Goal: Task Accomplishment & Management: Manage account settings

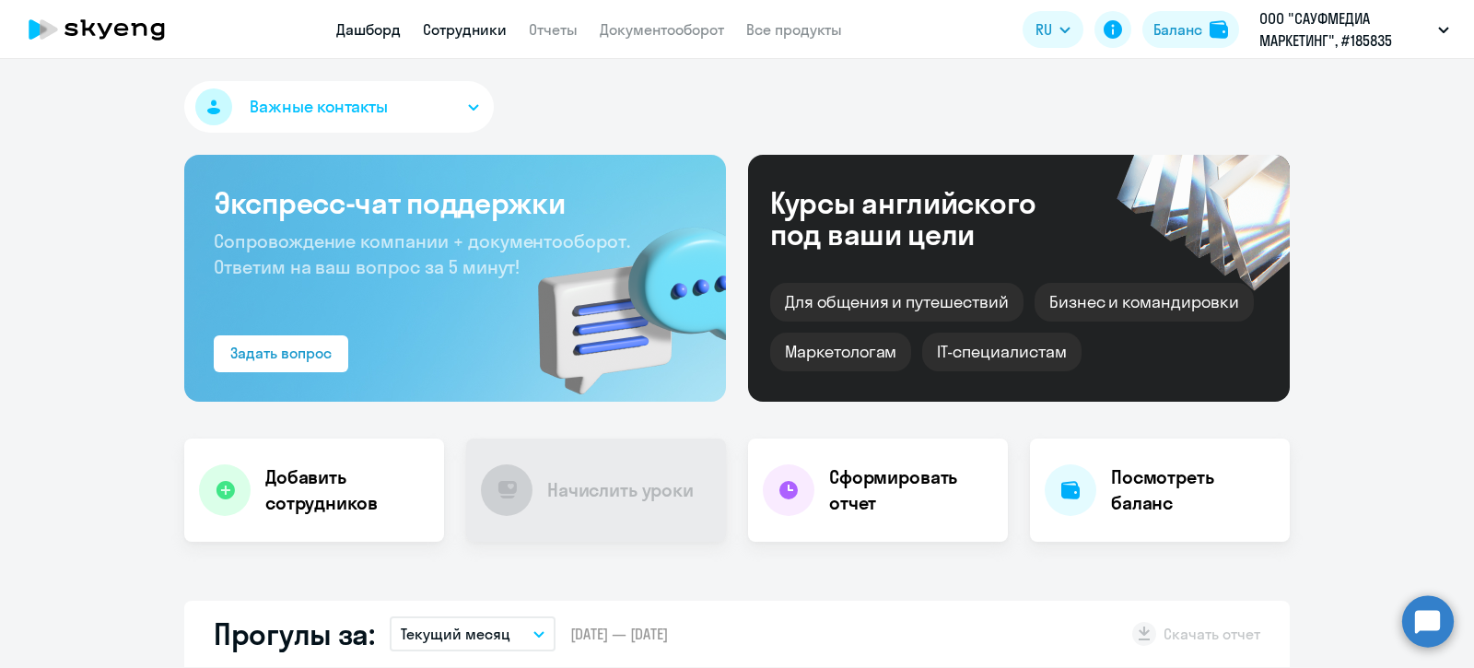
click at [452, 32] on link "Сотрудники" at bounding box center [465, 29] width 84 height 18
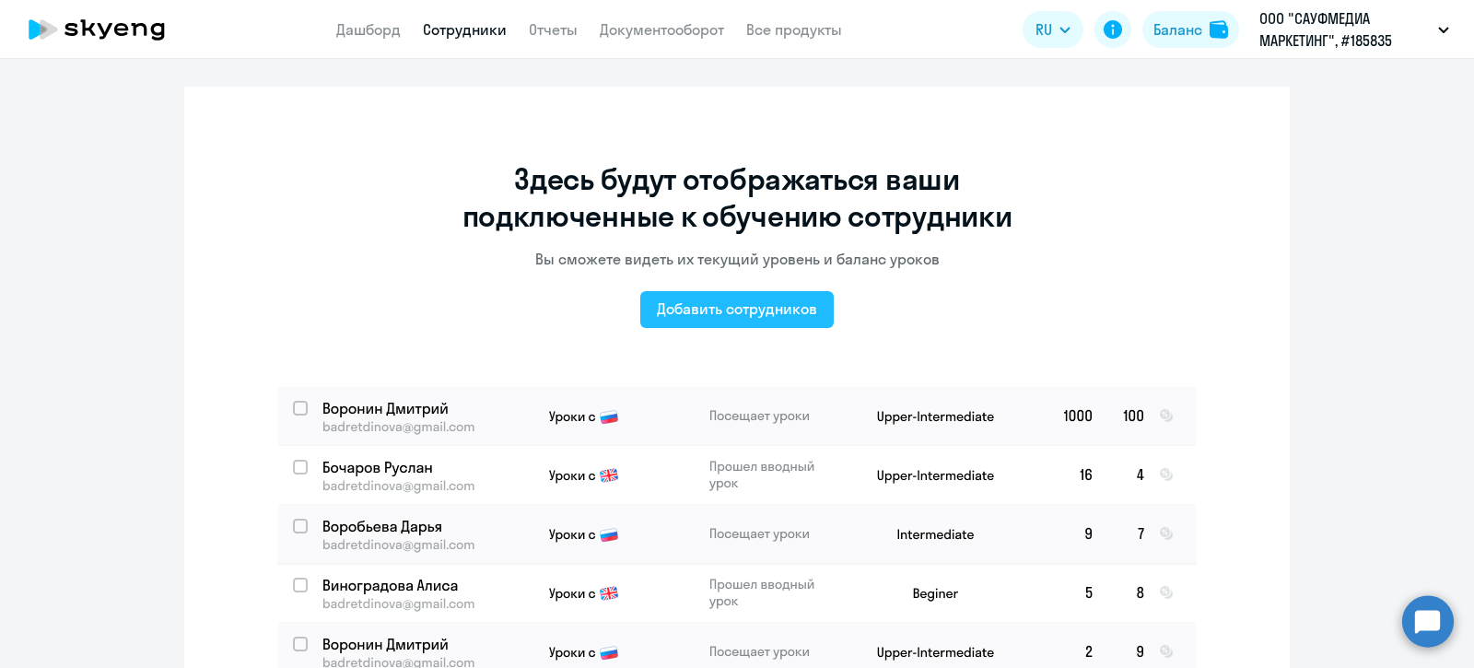
click at [729, 308] on div "Добавить сотрудников" at bounding box center [737, 308] width 160 height 22
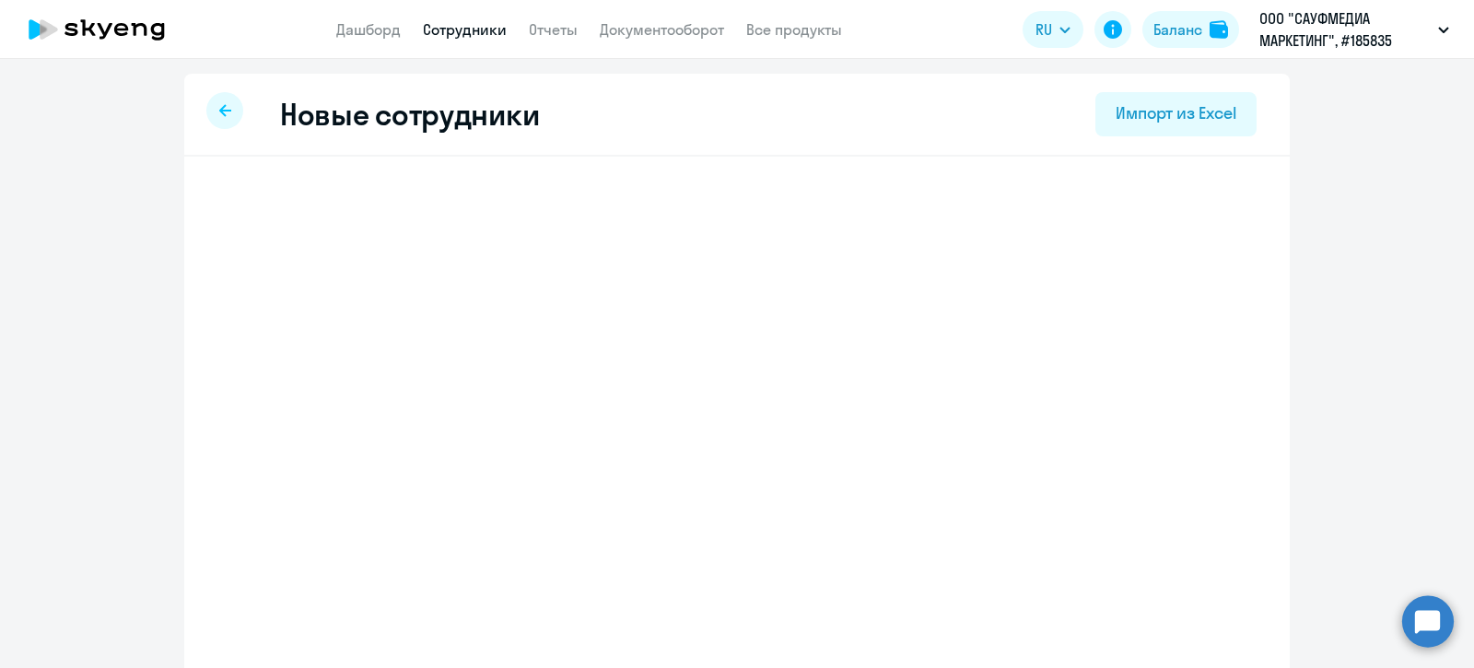
select select "english_adult_not_native_speaker"
select select "3"
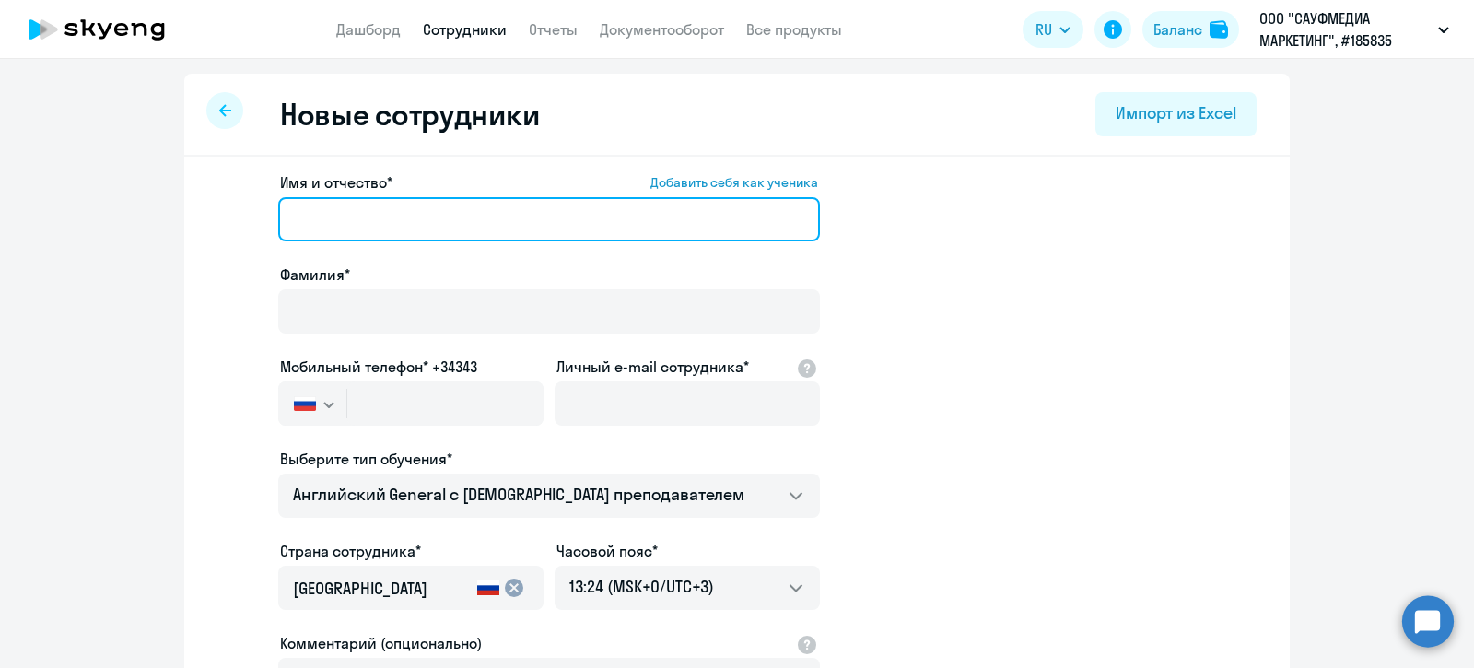
click at [425, 223] on input "Имя и отчество* Добавить себя как ученика" at bounding box center [549, 219] width 542 height 44
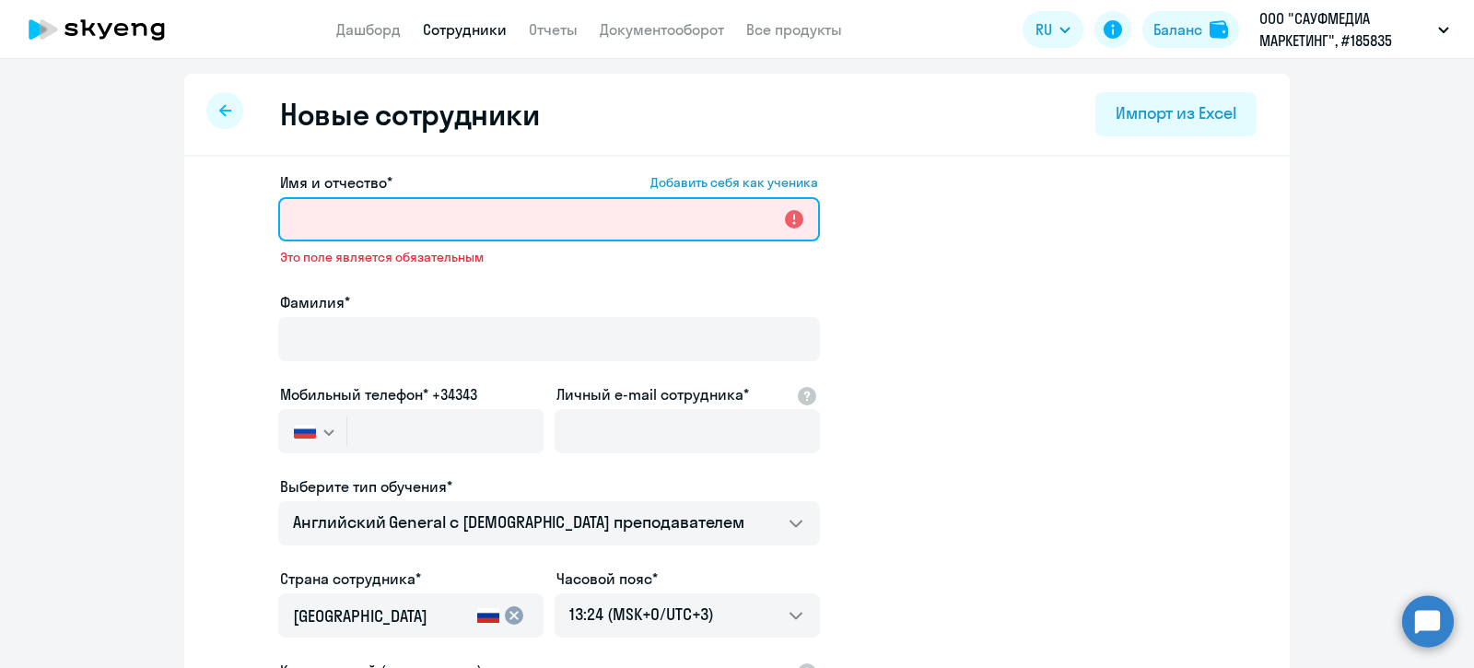
paste input "Темир"
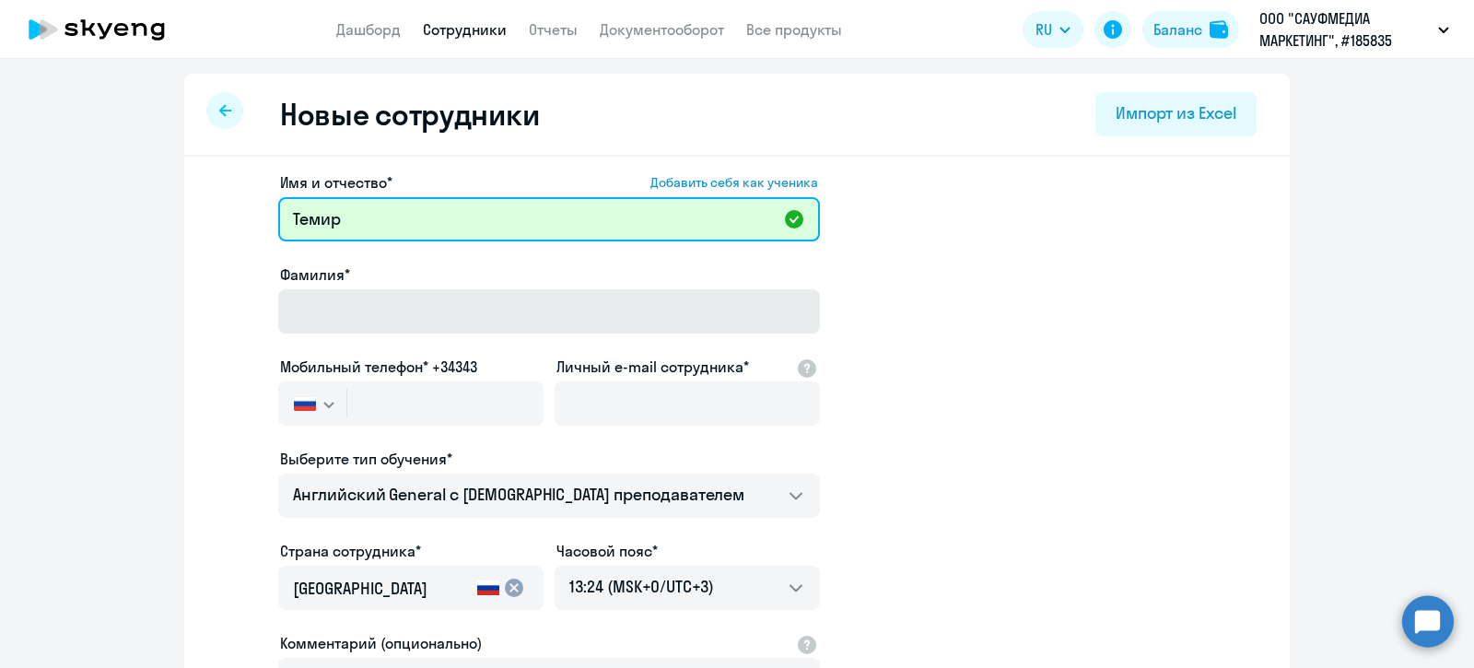
type input "Темир"
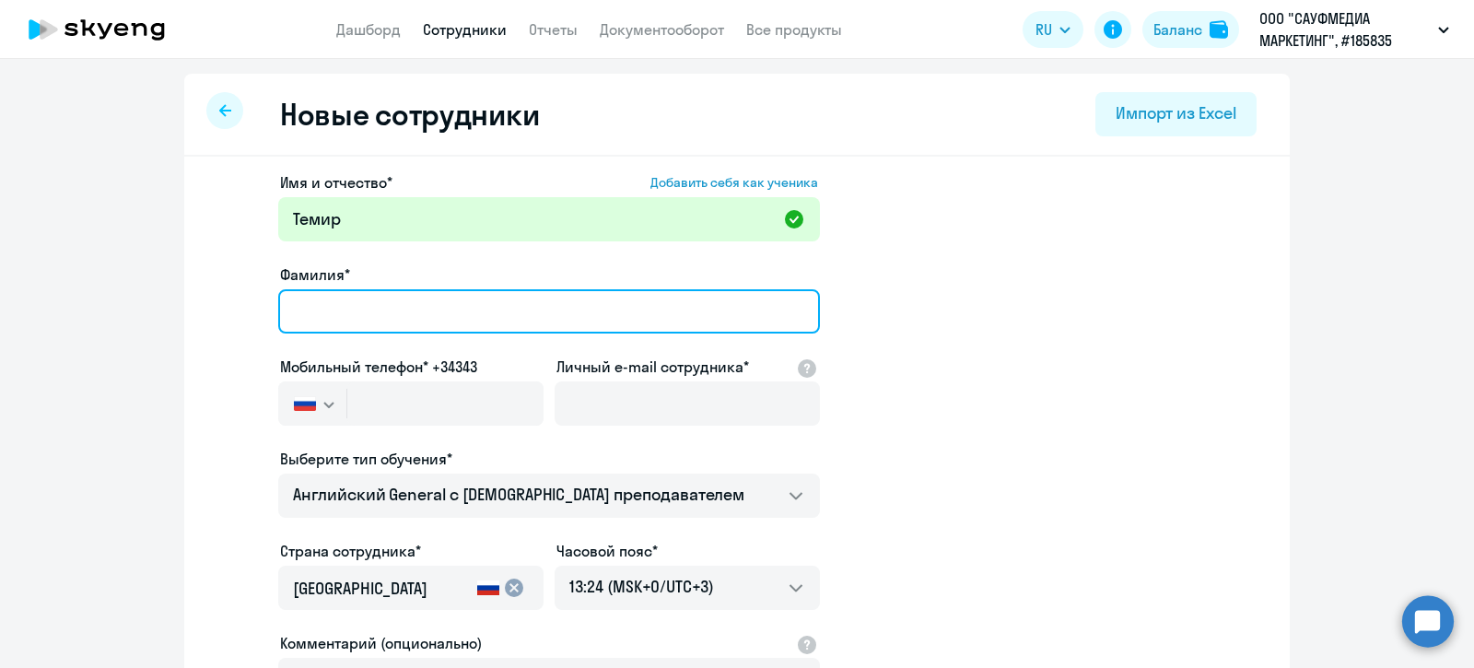
drag, startPoint x: 347, startPoint y: 324, endPoint x: 361, endPoint y: 303, distance: 25.3
click at [347, 324] on input "Фамилия*" at bounding box center [549, 311] width 542 height 44
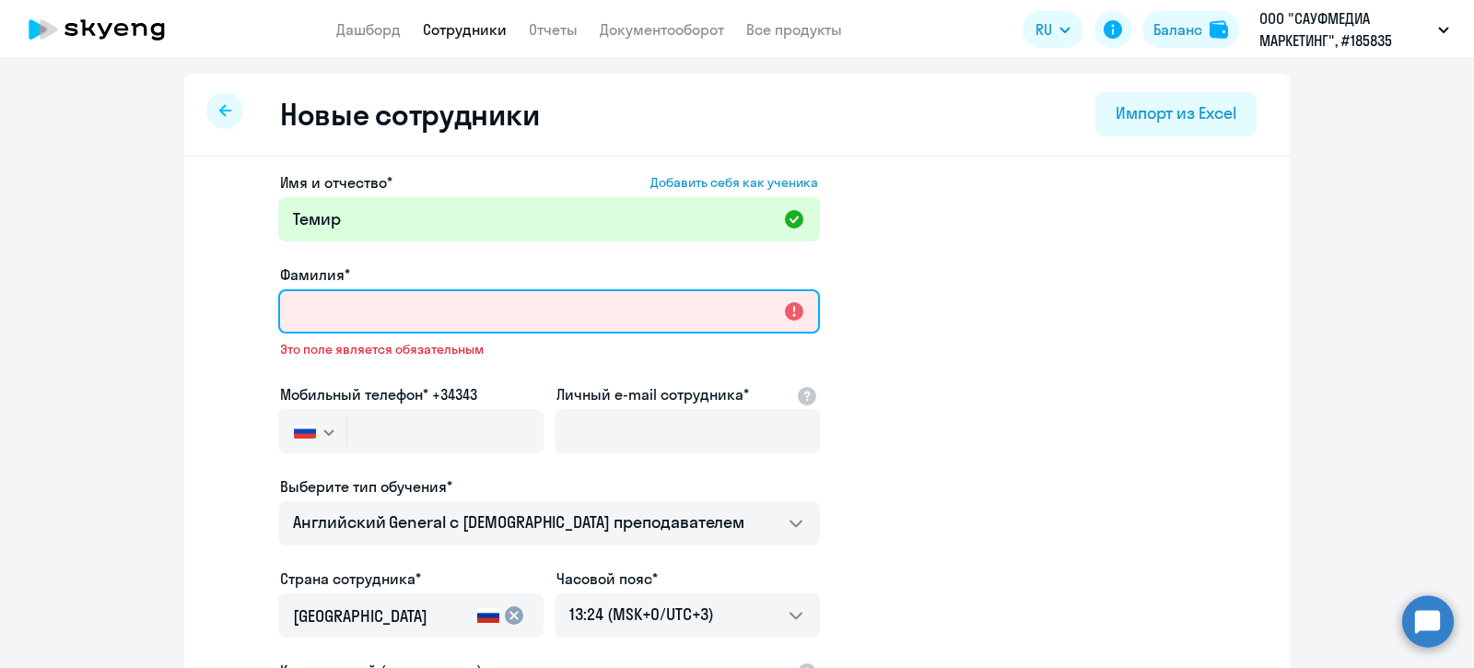
paste input "Кушу"
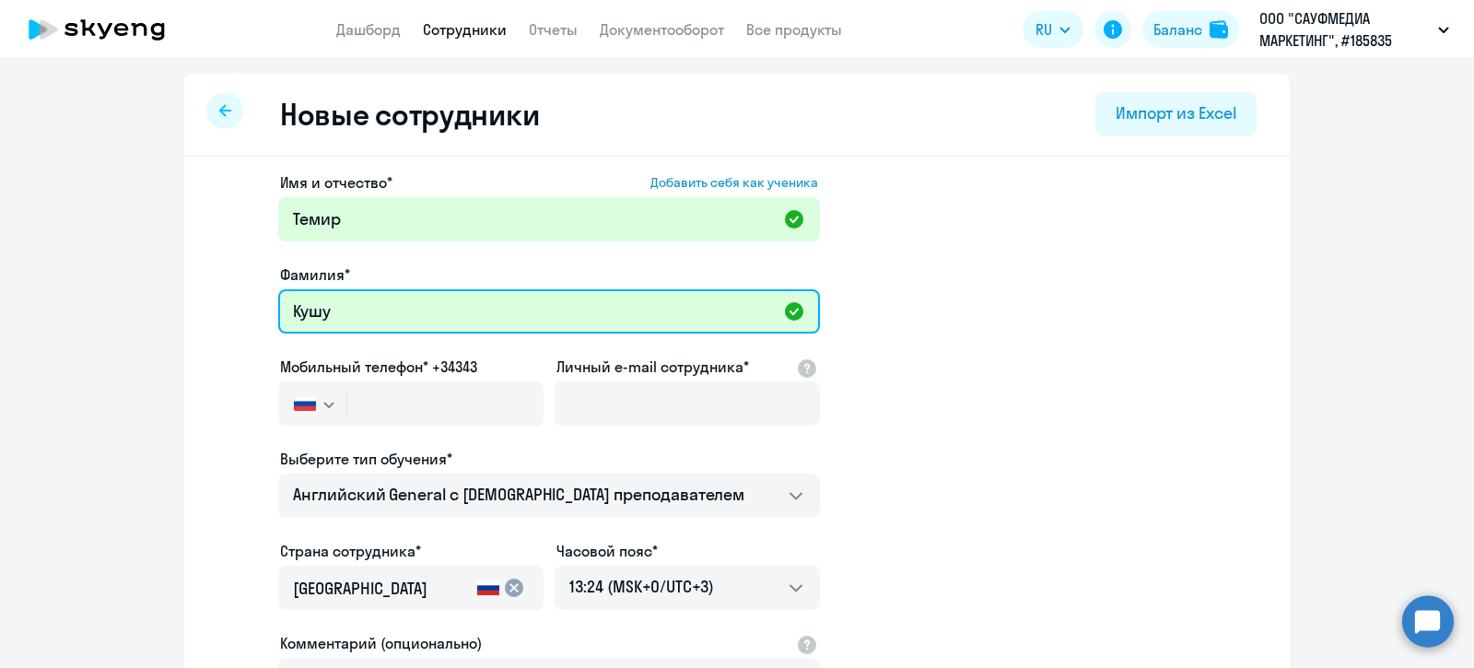
scroll to position [114, 0]
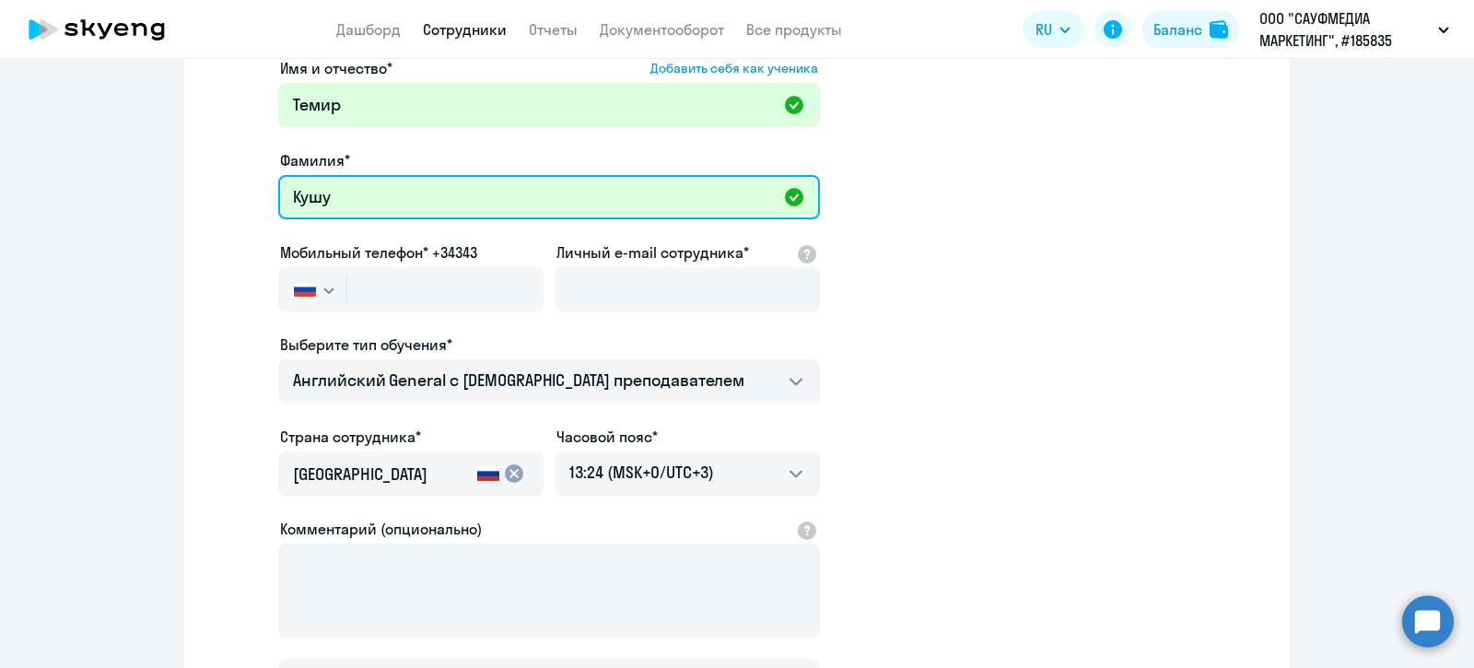
type input "Кушу"
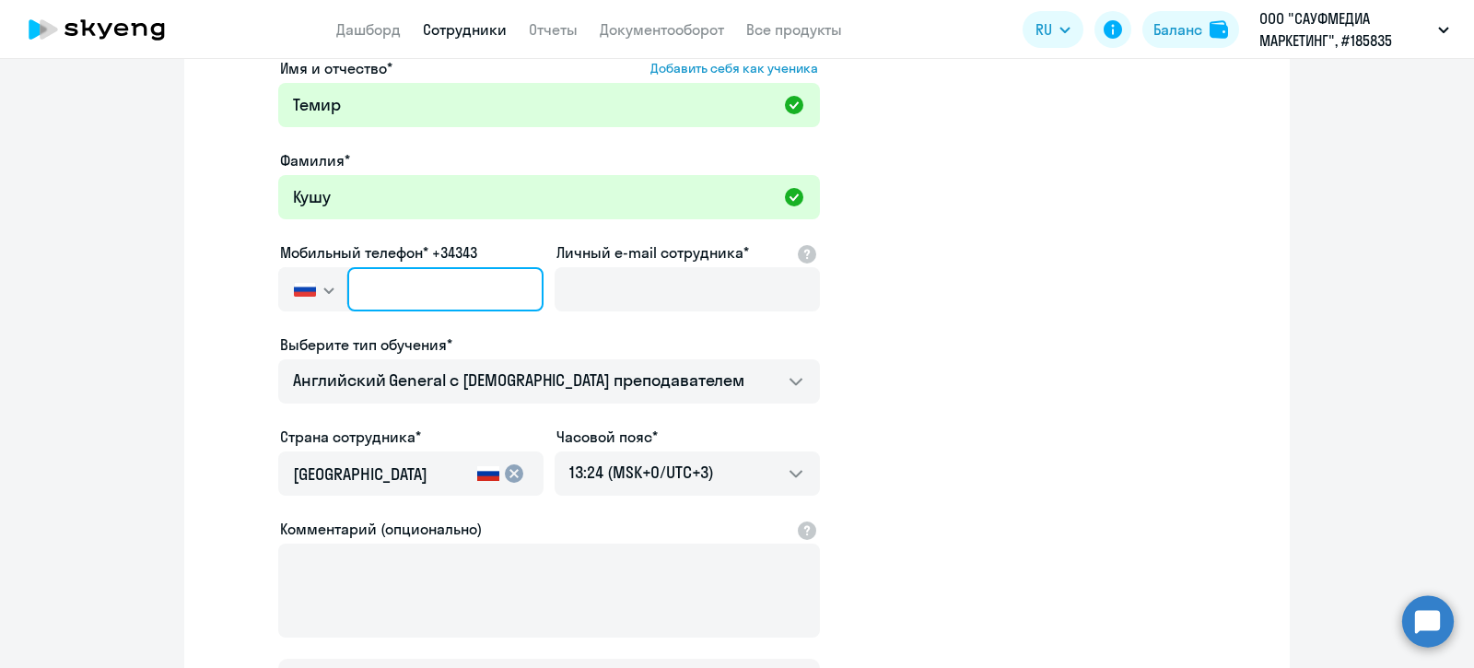
click at [376, 291] on input "text" at bounding box center [445, 289] width 196 height 44
paste input "[PHONE_NUMBER]"
type input "[PHONE_NUMBER]"
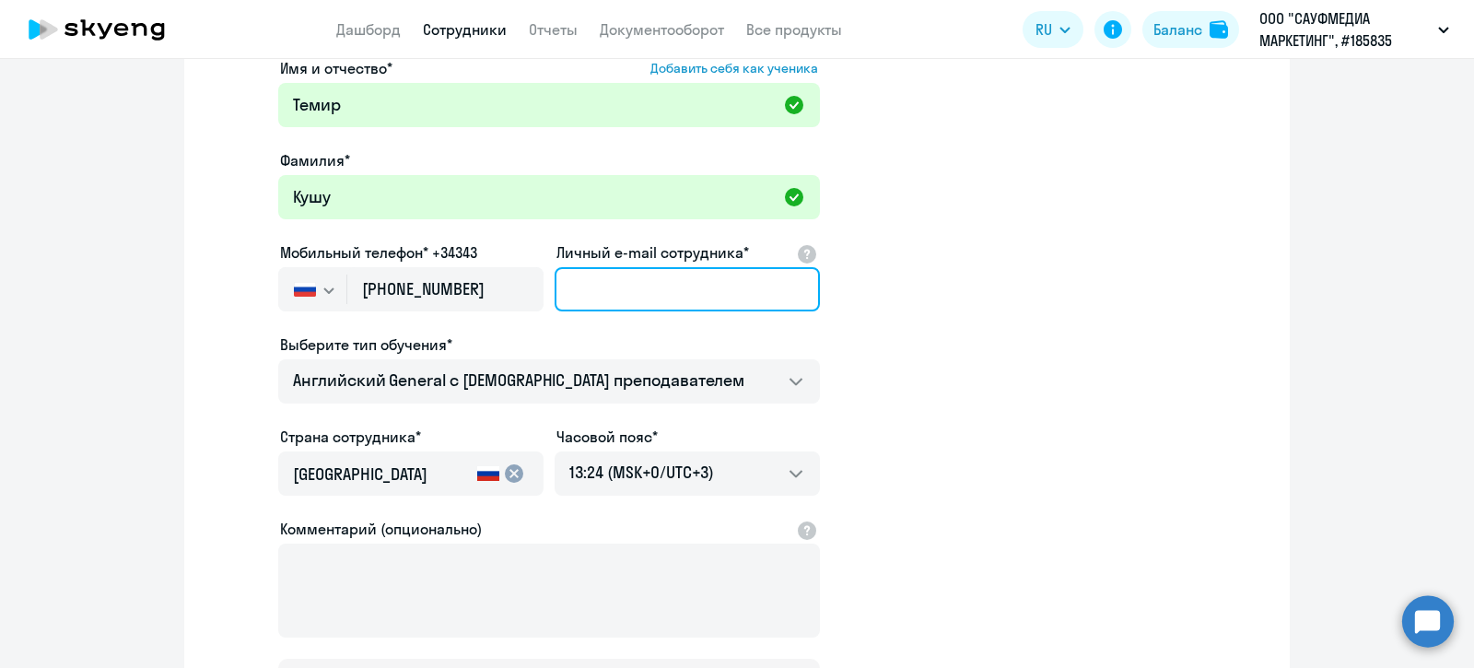
click at [608, 278] on input "Личный e-mail сотрудника*" at bounding box center [686, 289] width 265 height 44
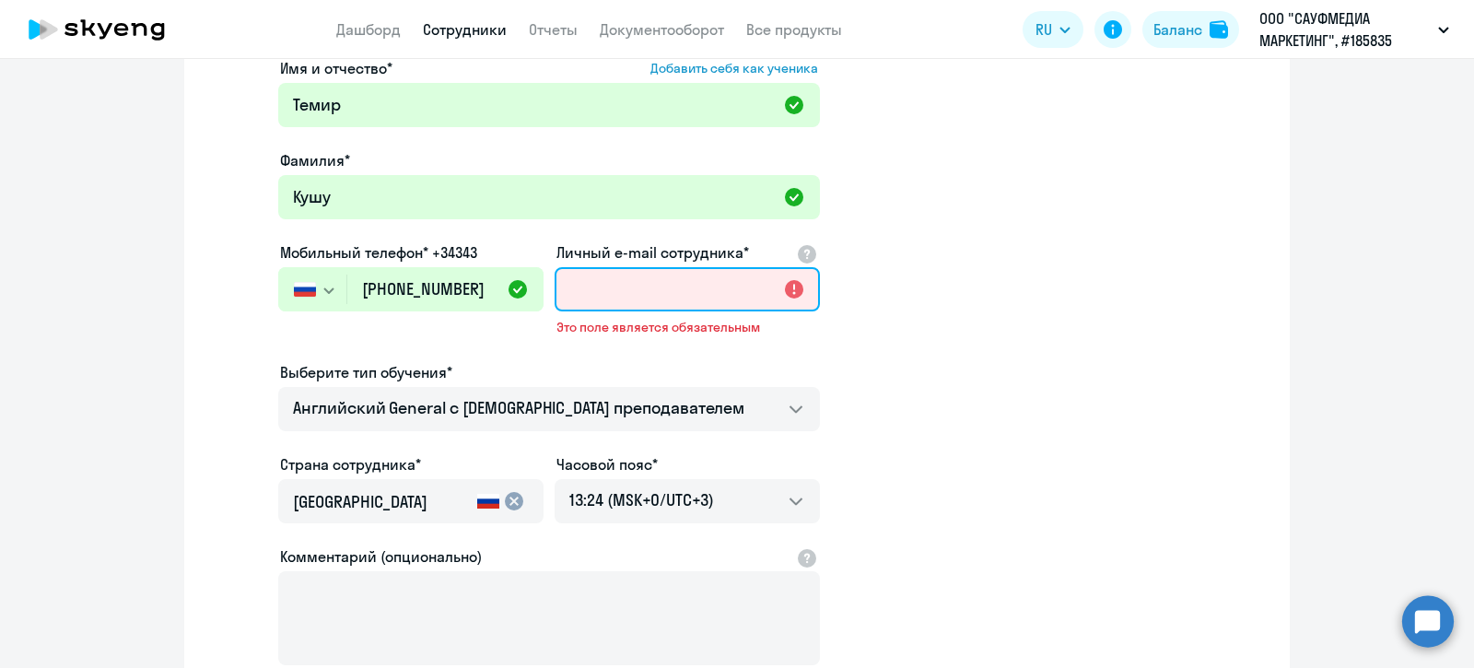
paste input "[EMAIL_ADDRESS][DOMAIN_NAME]"
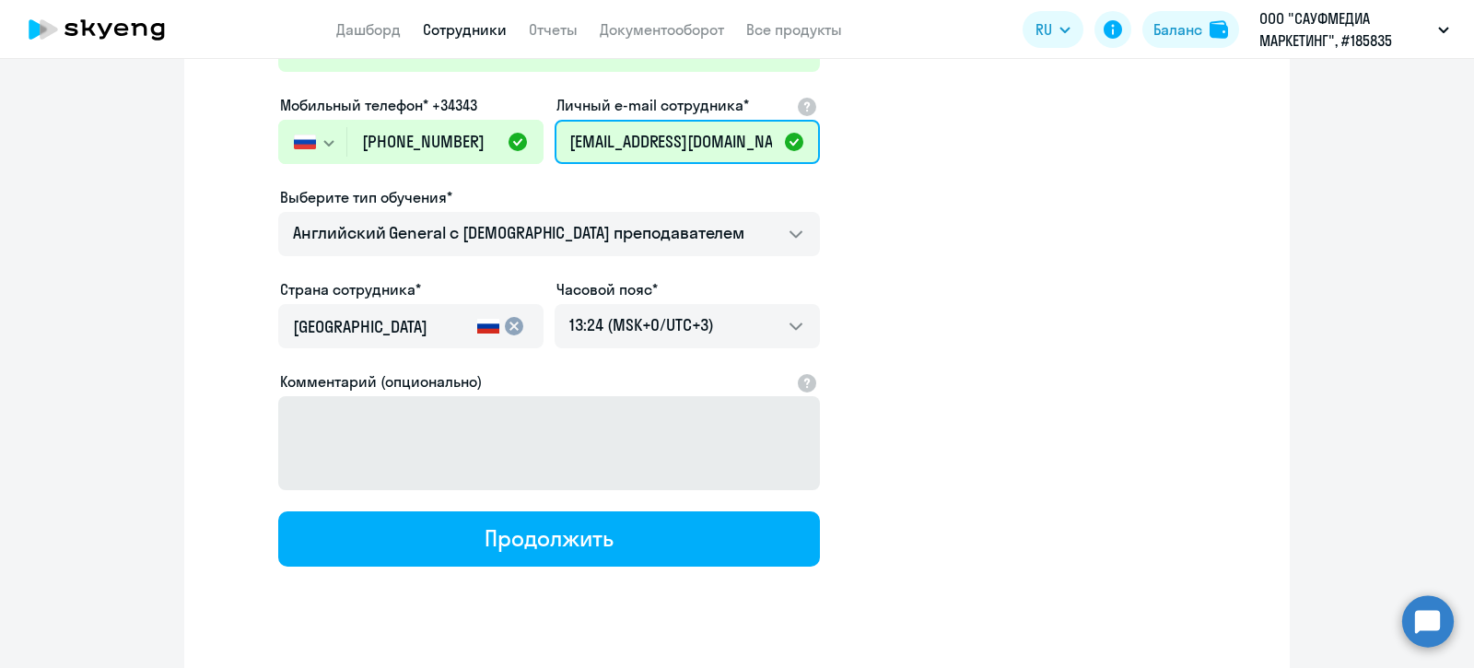
scroll to position [296, 0]
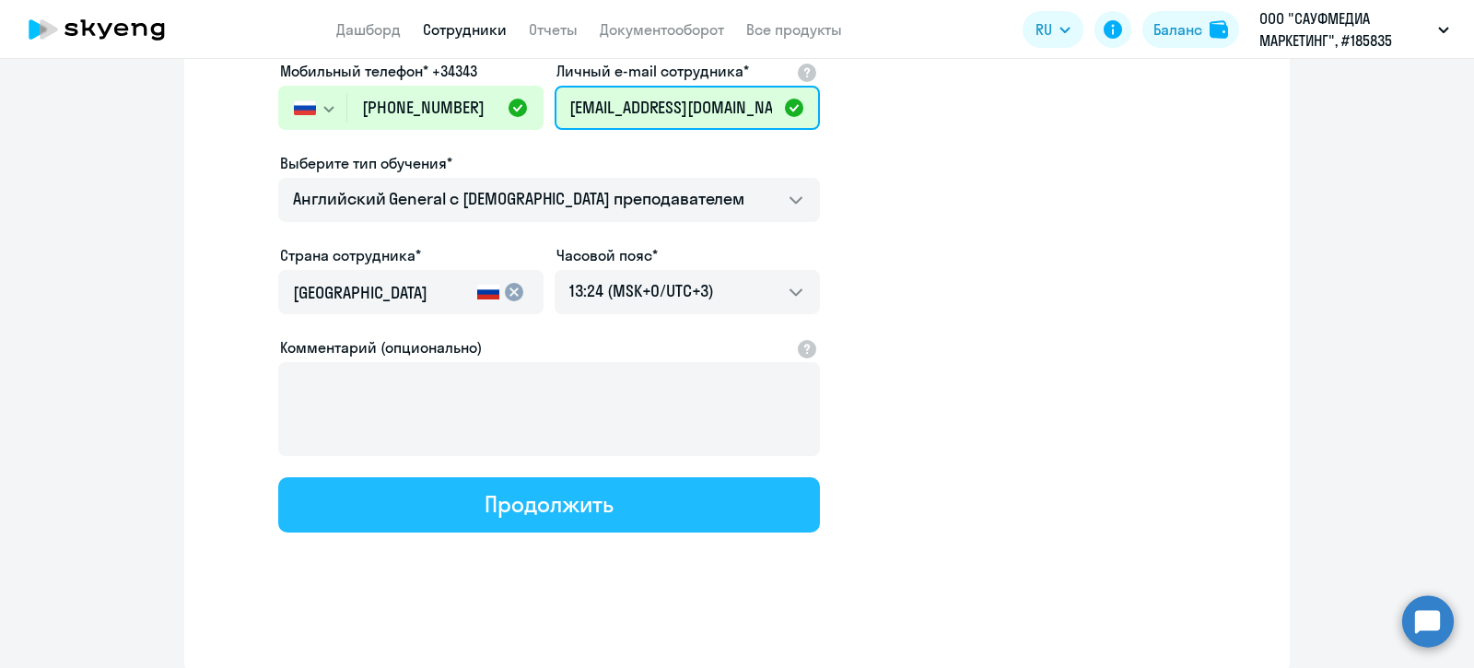
type input "[EMAIL_ADDRESS][DOMAIN_NAME]"
click at [543, 491] on div "Продолжить" at bounding box center [548, 503] width 128 height 29
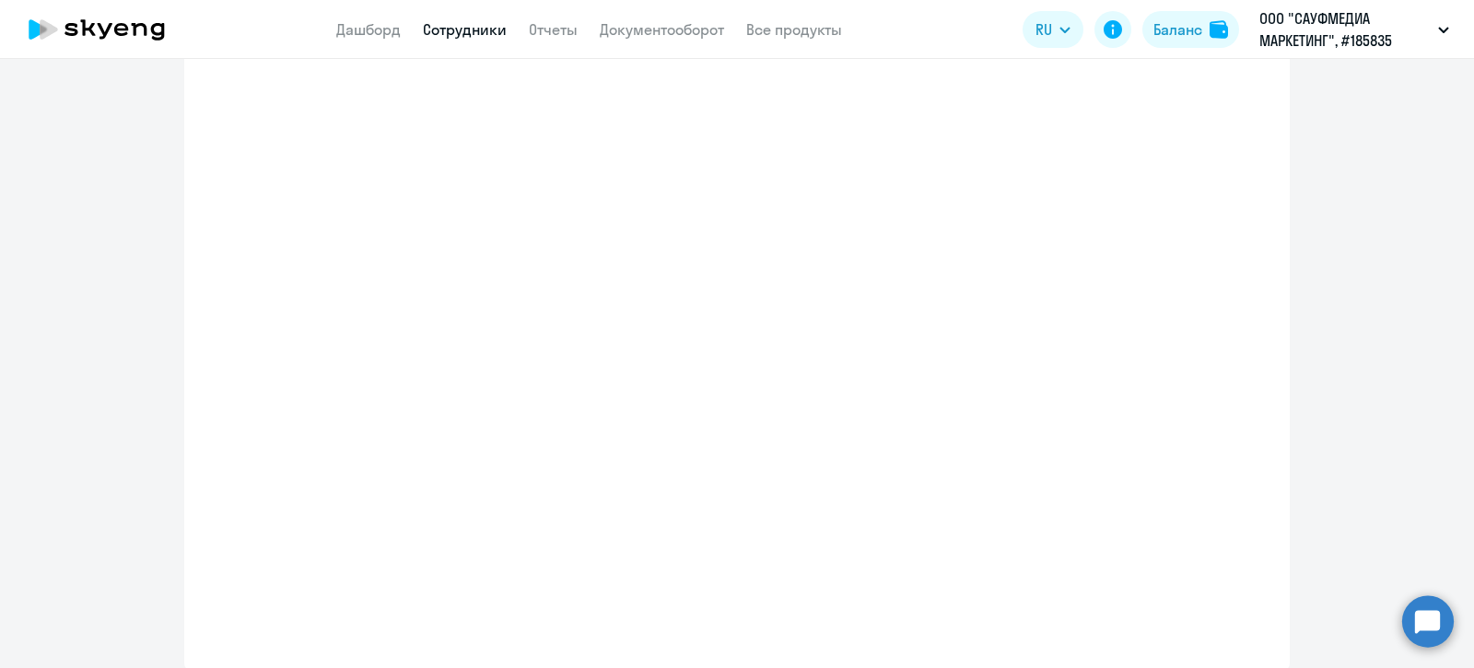
select select "english_adult_not_native_speaker"
select select "3"
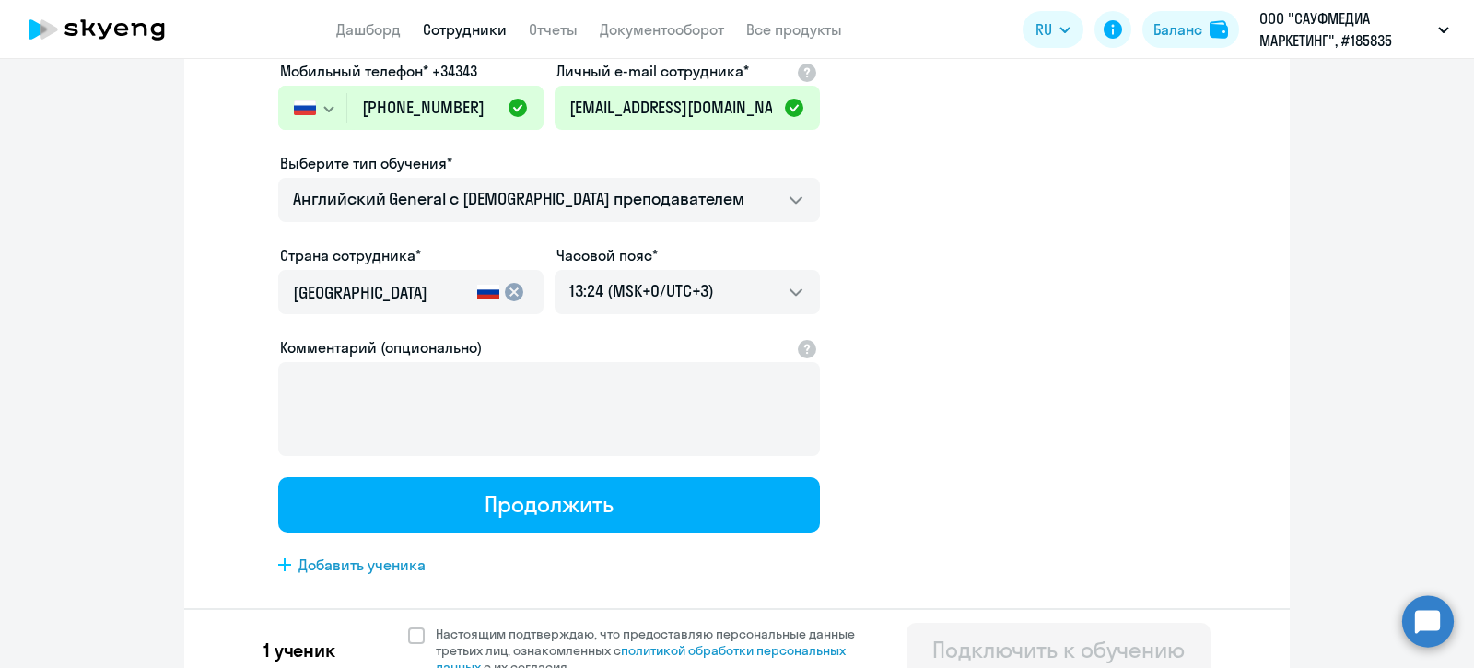
scroll to position [0, 0]
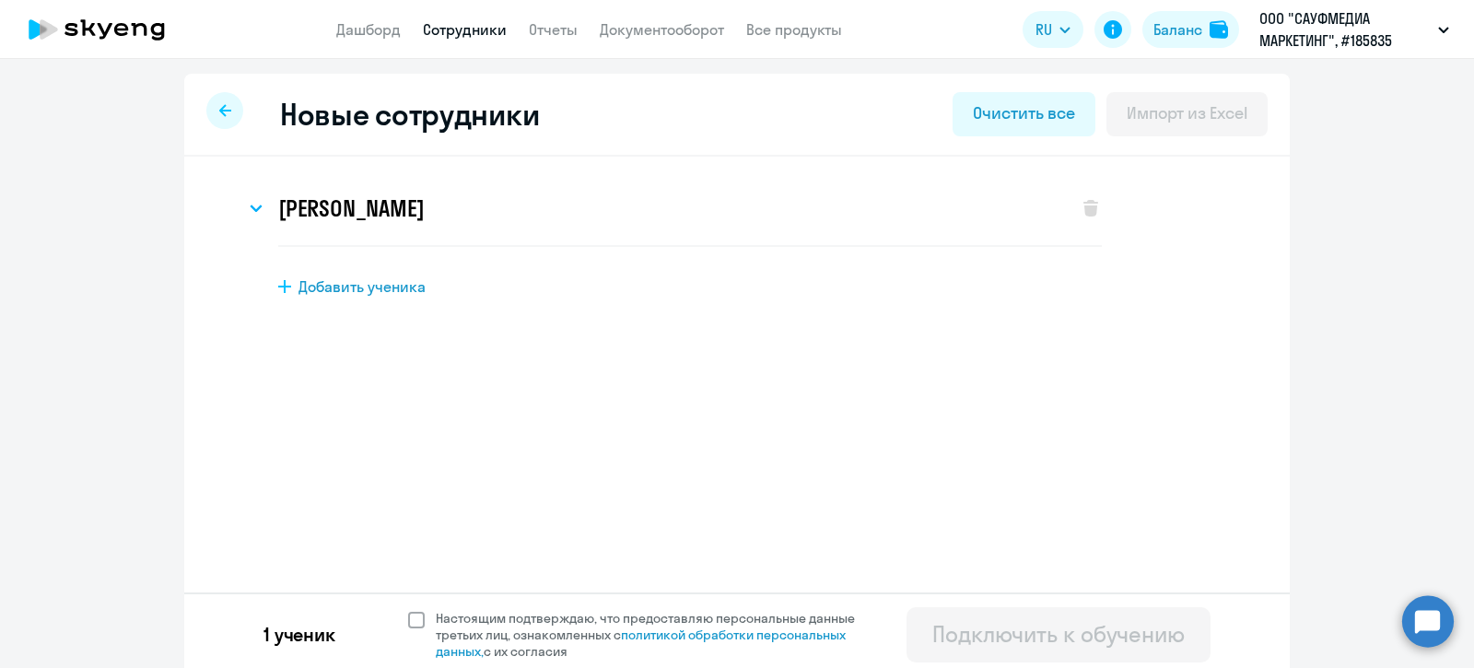
click at [413, 622] on span at bounding box center [416, 620] width 17 height 17
click at [408, 610] on input "Настоящим подтверждаю, что предоставляю персональные данные третьих лиц, ознако…" at bounding box center [407, 609] width 1 height 1
checkbox input "true"
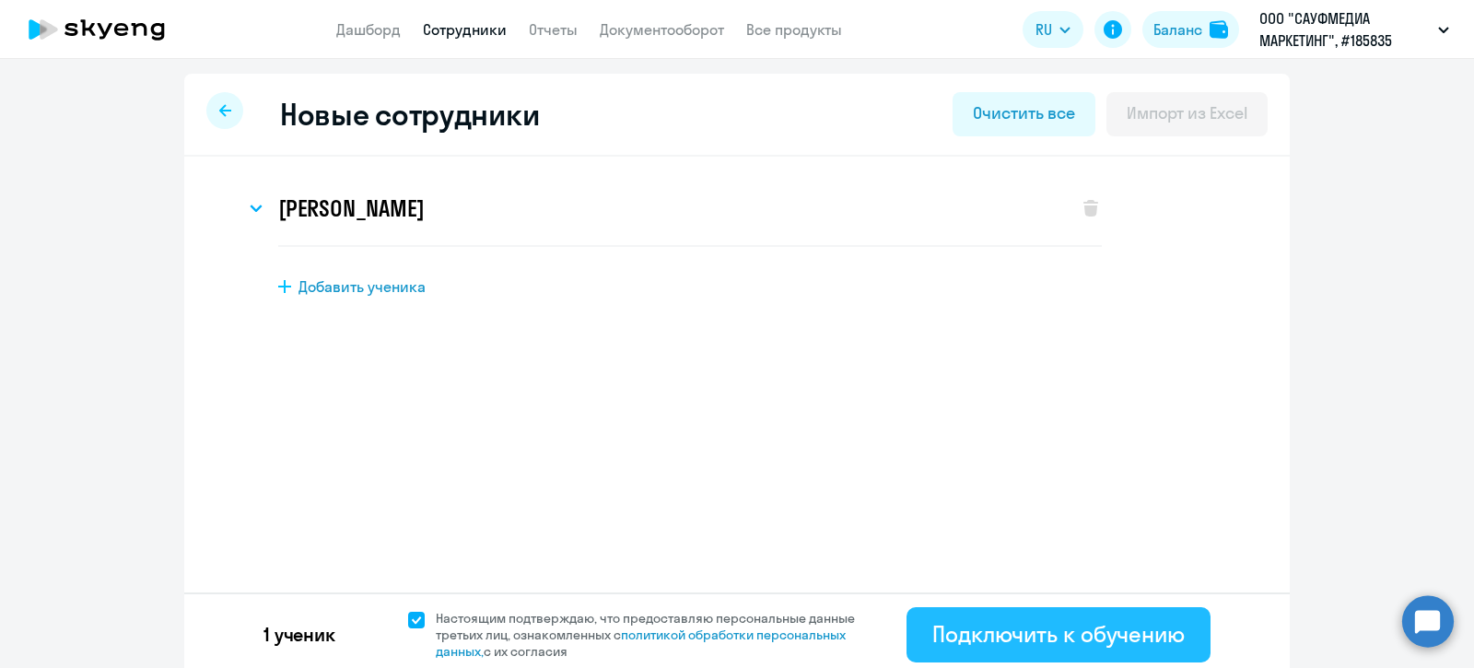
click at [939, 635] on div "Подключить к обучению" at bounding box center [1058, 633] width 252 height 29
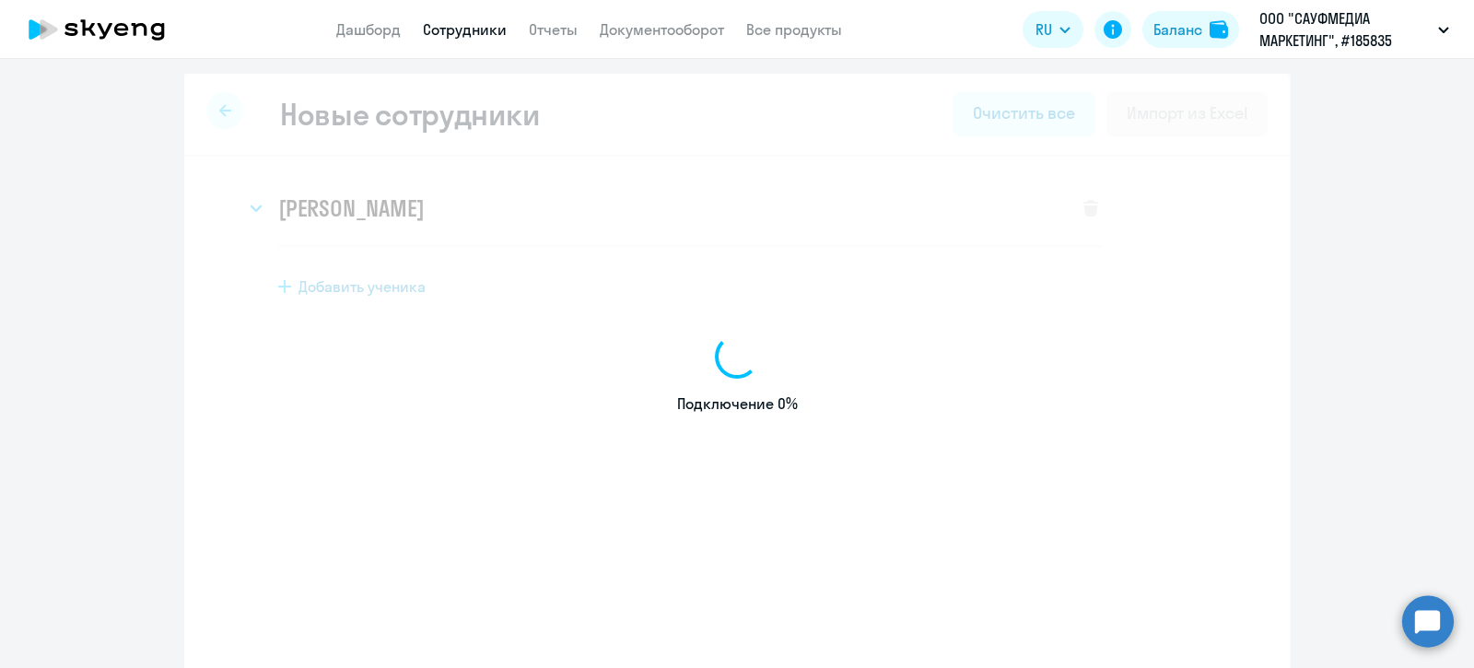
select select "english_adult_not_native_speaker"
select select "3"
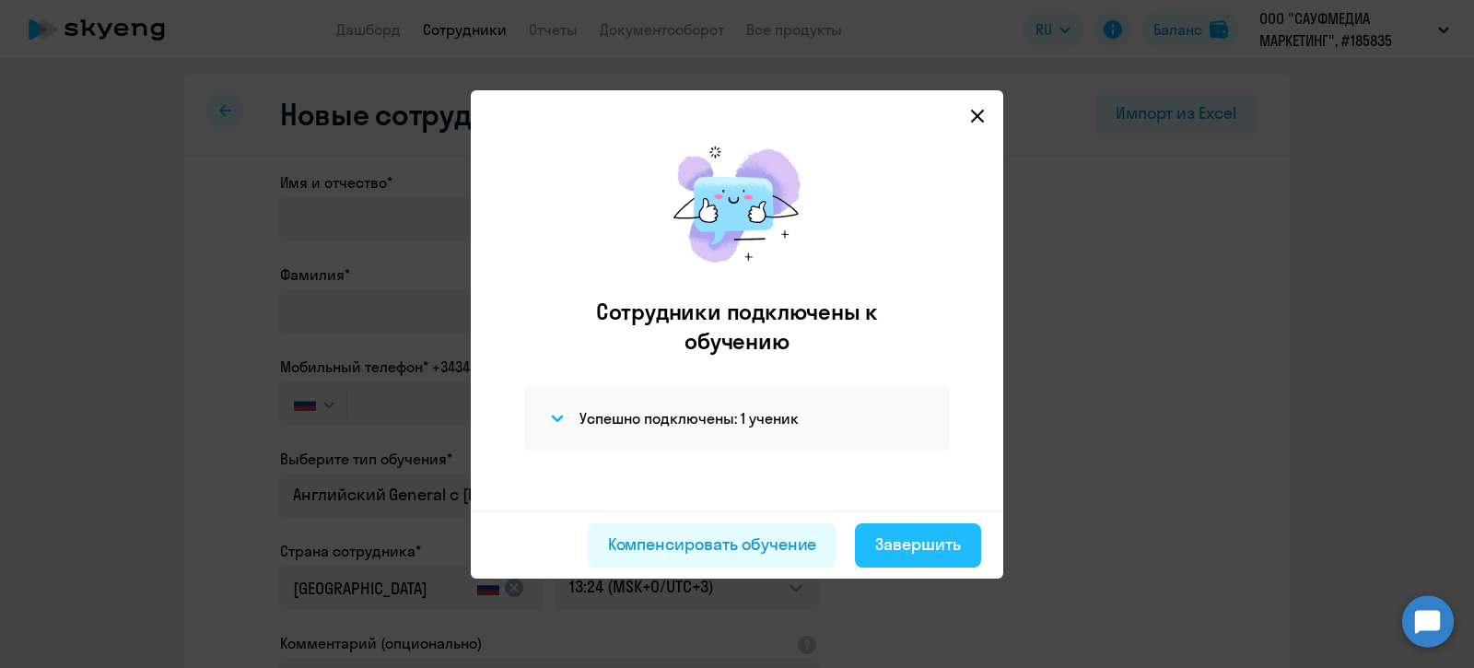
click at [913, 548] on div "Завершить" at bounding box center [918, 544] width 86 height 24
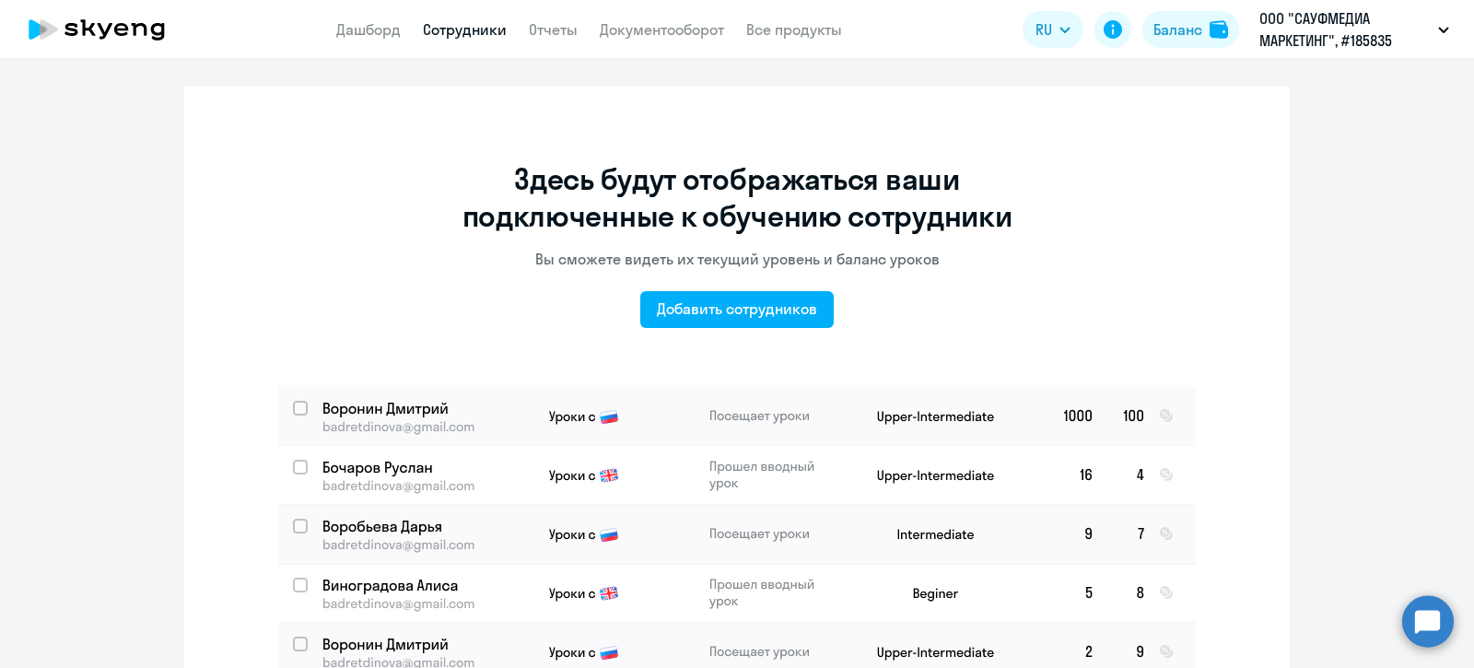
click at [469, 23] on link "Сотрудники" at bounding box center [465, 29] width 84 height 18
click at [379, 20] on link "Дашборд" at bounding box center [368, 29] width 64 height 18
select select "30"
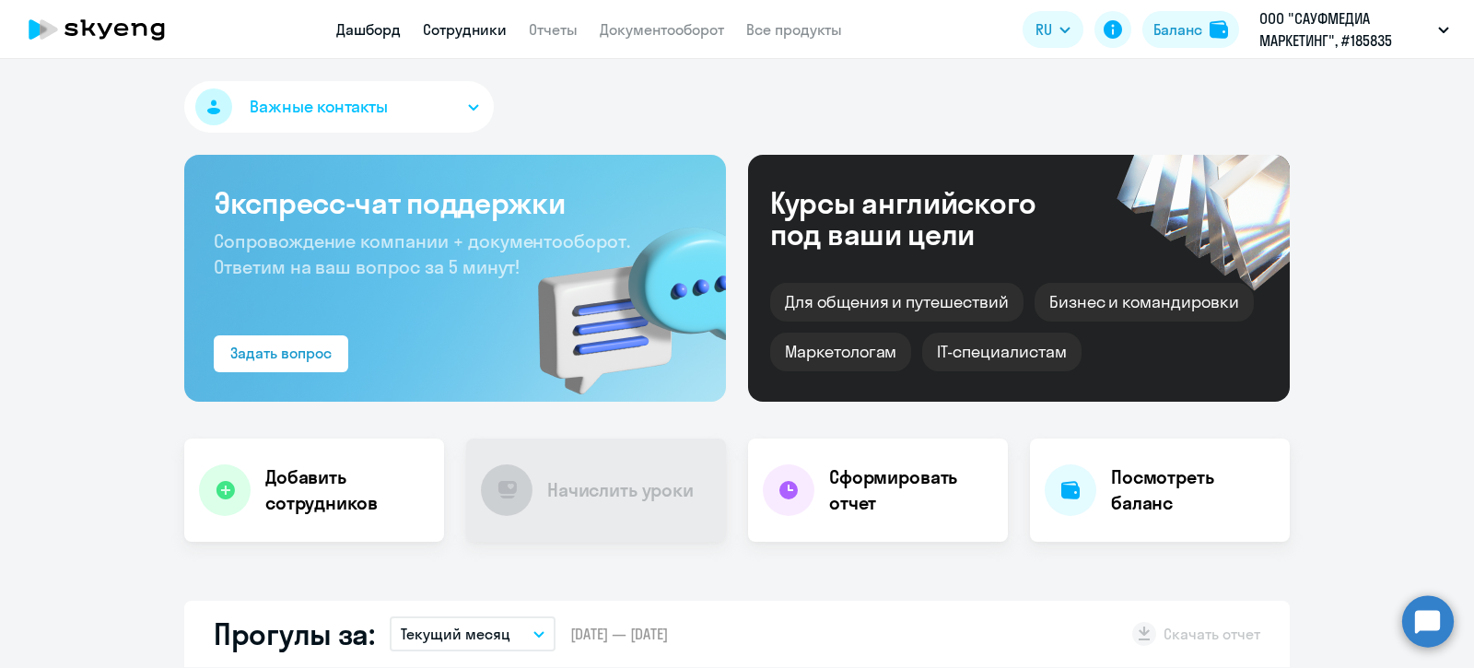
drag, startPoint x: 466, startPoint y: 18, endPoint x: 475, endPoint y: 32, distance: 16.6
click at [466, 18] on app-menu-item-link "Сотрудники" at bounding box center [465, 29] width 84 height 23
click at [462, 22] on link "Сотрудники" at bounding box center [465, 29] width 84 height 18
select select "30"
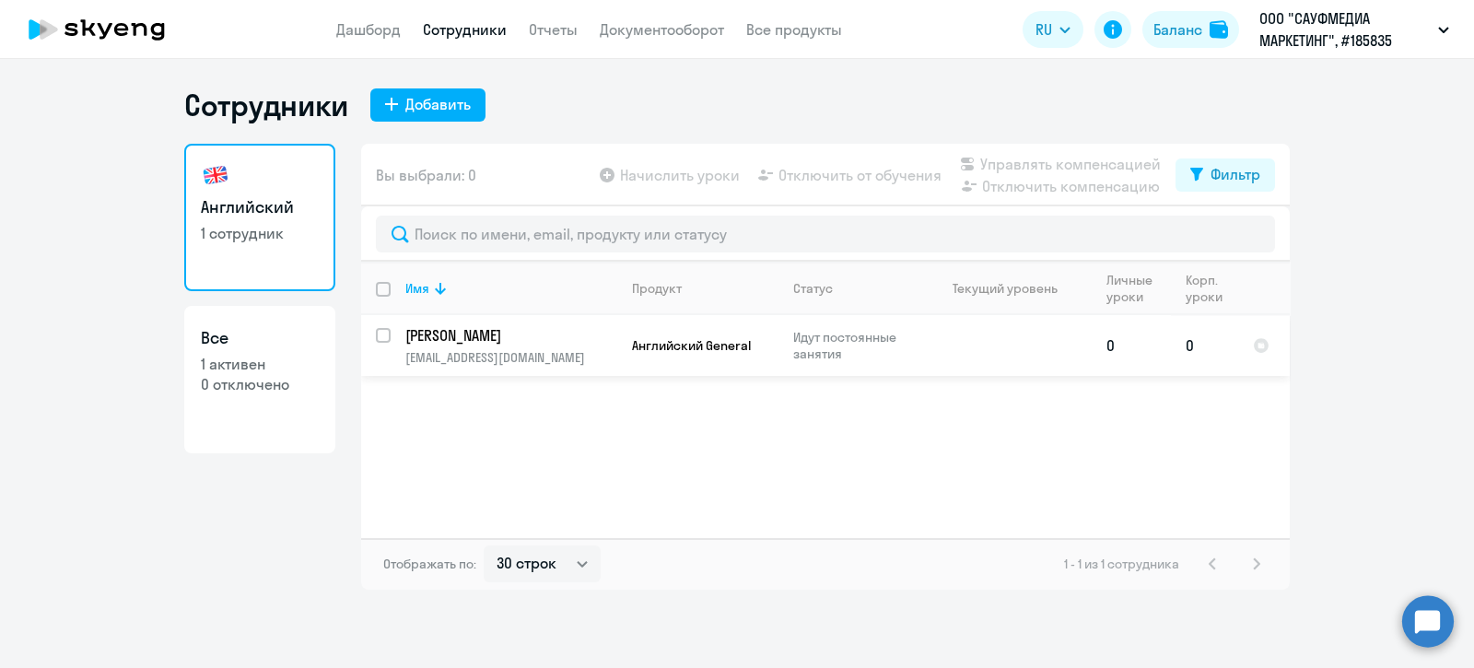
click at [385, 329] on input "select row 37977328" at bounding box center [394, 346] width 37 height 37
checkbox input "true"
click at [1082, 167] on span "Управлять компенсацией" at bounding box center [1070, 164] width 181 height 22
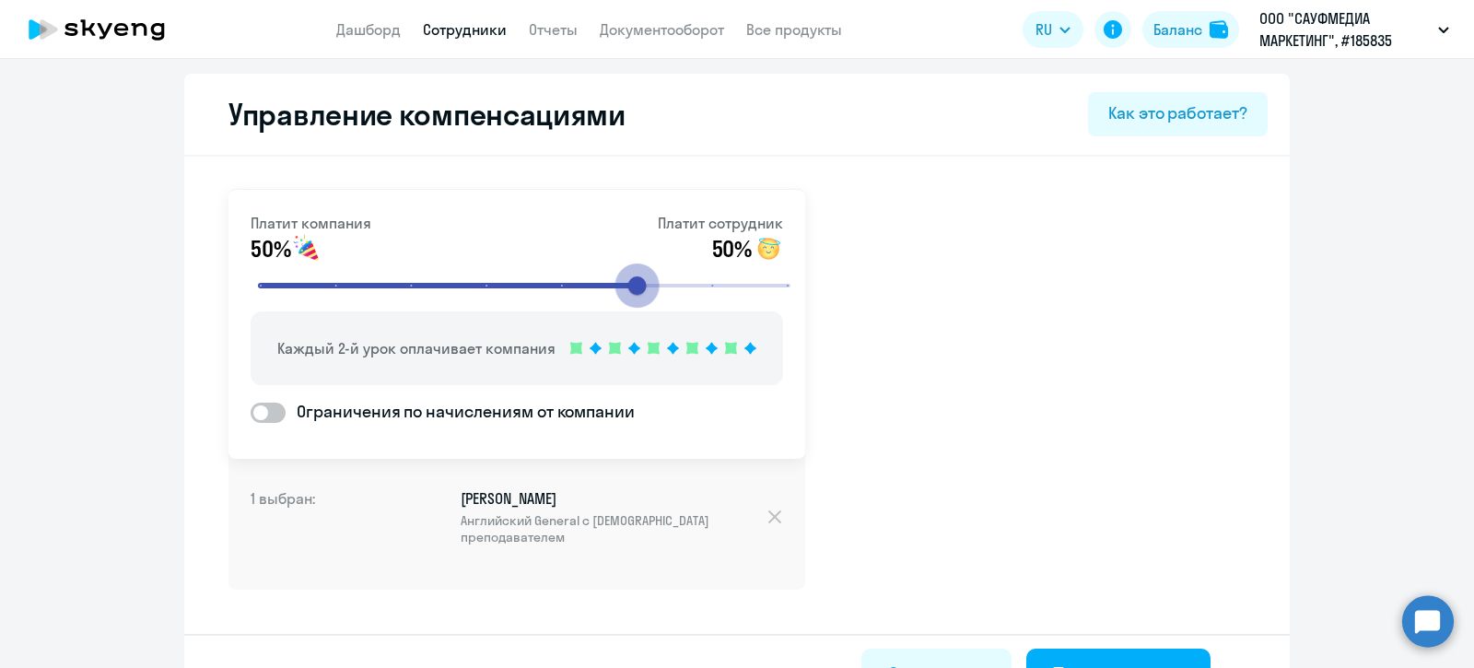
drag, startPoint x: 478, startPoint y: 286, endPoint x: 617, endPoint y: 285, distance: 139.1
click at [617, 285] on input "range" at bounding box center [524, 285] width 571 height 41
drag, startPoint x: 625, startPoint y: 288, endPoint x: 683, endPoint y: 283, distance: 58.3
click at [683, 283] on input "range" at bounding box center [524, 285] width 571 height 41
drag, startPoint x: 707, startPoint y: 284, endPoint x: 640, endPoint y: 281, distance: 67.3
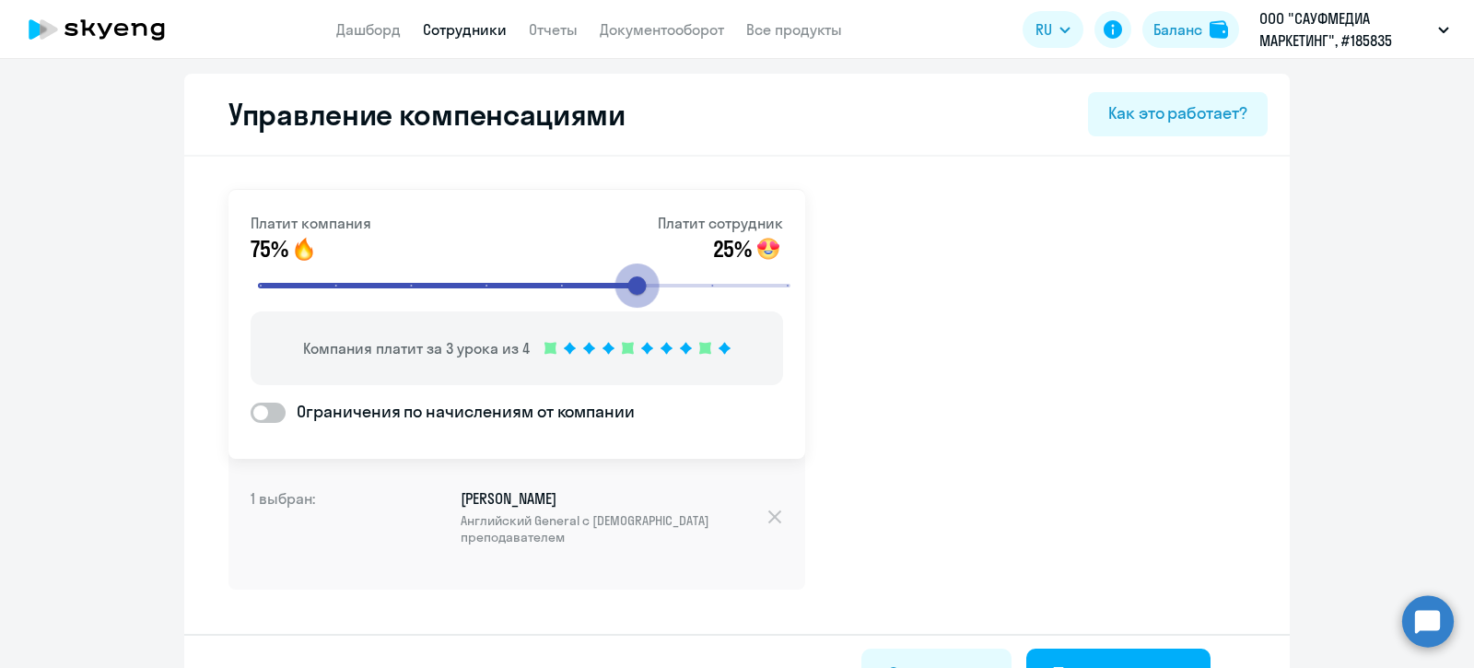
click at [640, 281] on input "range" at bounding box center [524, 285] width 571 height 41
drag, startPoint x: 638, startPoint y: 281, endPoint x: 687, endPoint y: 281, distance: 48.8
click at [687, 281] on input "range" at bounding box center [524, 285] width 571 height 41
drag, startPoint x: 702, startPoint y: 286, endPoint x: 759, endPoint y: 282, distance: 57.3
type input "8"
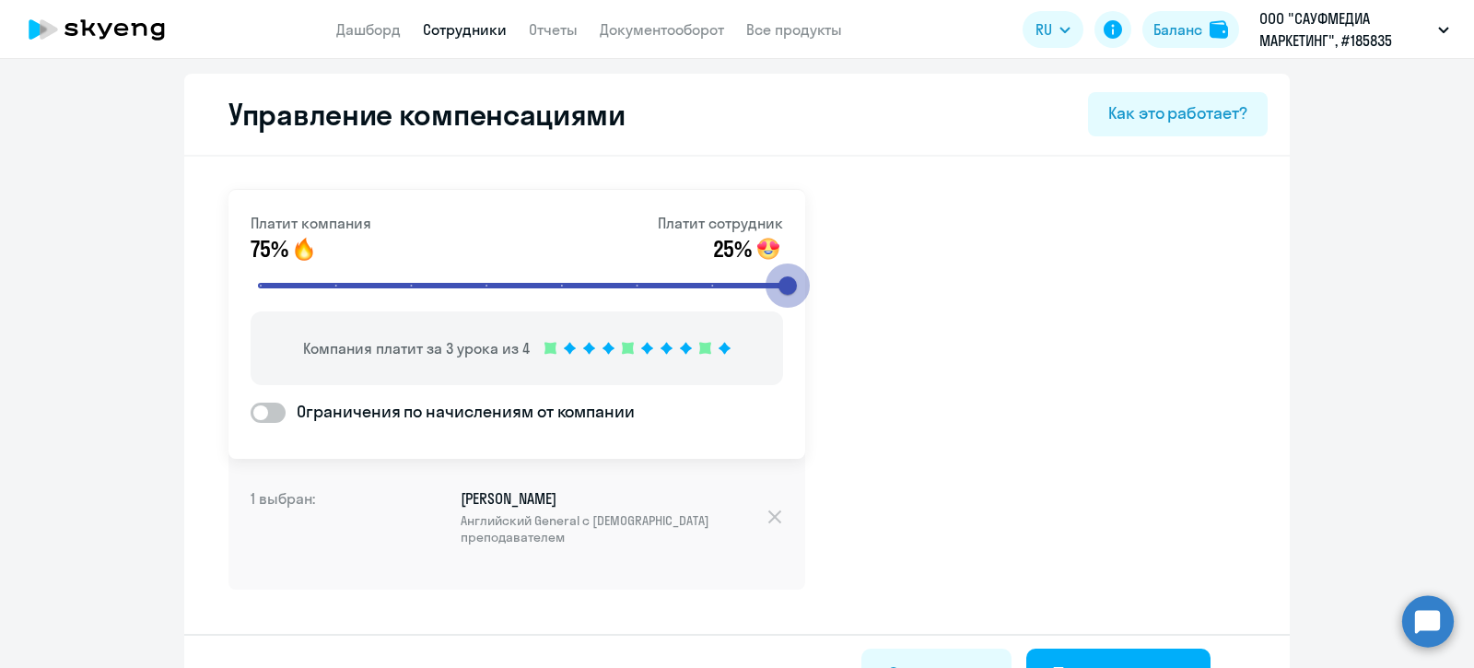
click at [759, 282] on input "range" at bounding box center [524, 285] width 571 height 41
click at [254, 405] on span at bounding box center [268, 412] width 35 height 20
click at [251, 412] on input "Ограничения по начислениям от компании" at bounding box center [250, 412] width 1 height 1
checkbox input "true"
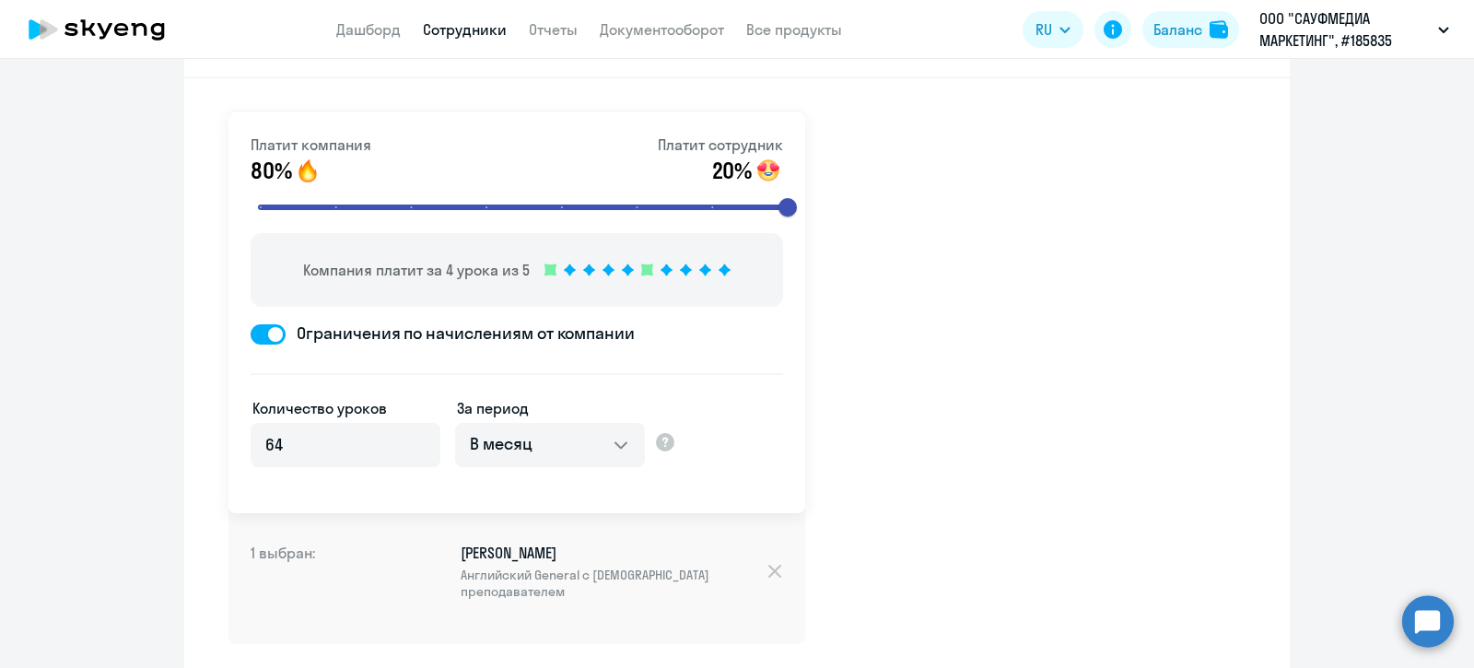
scroll to position [114, 0]
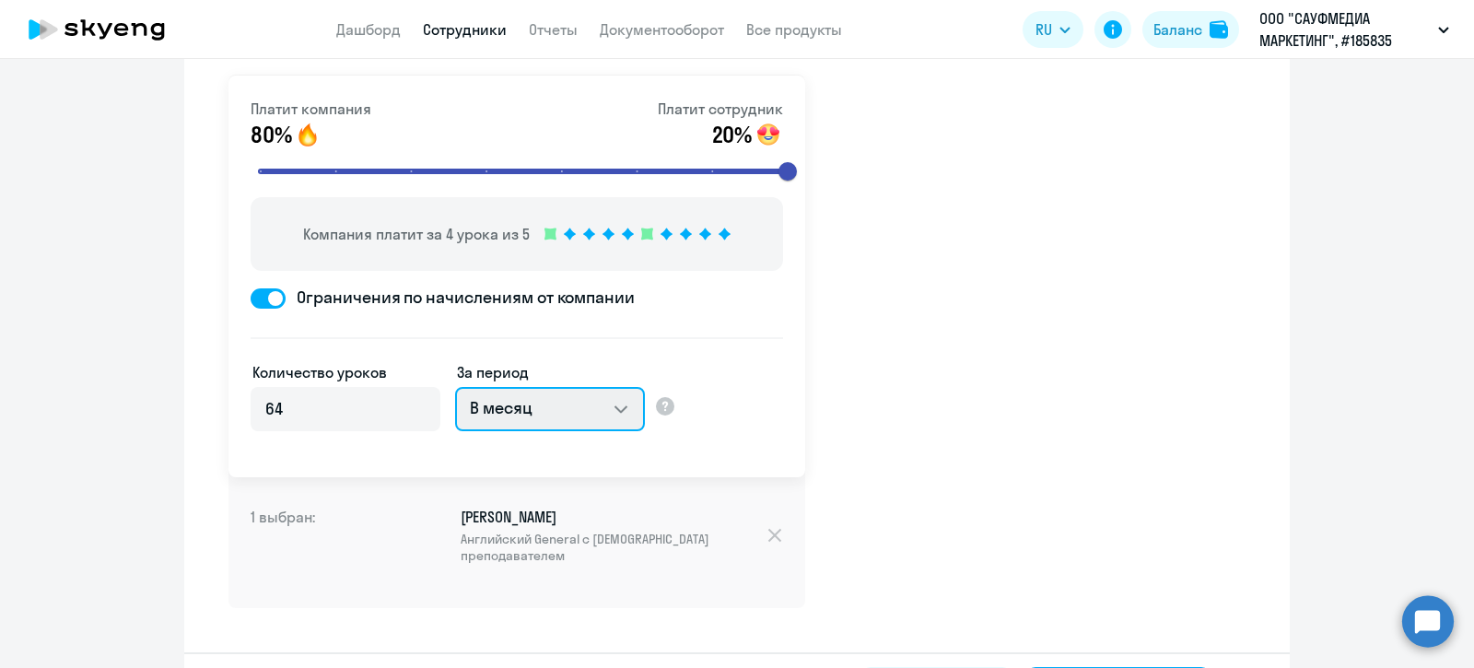
click at [605, 402] on select "В месяц За квартал В год За все время обучения" at bounding box center [550, 409] width 190 height 44
select select "YEARLY"
click at [455, 387] on select "В месяц За квартал В год За все время обучения" at bounding box center [550, 409] width 190 height 44
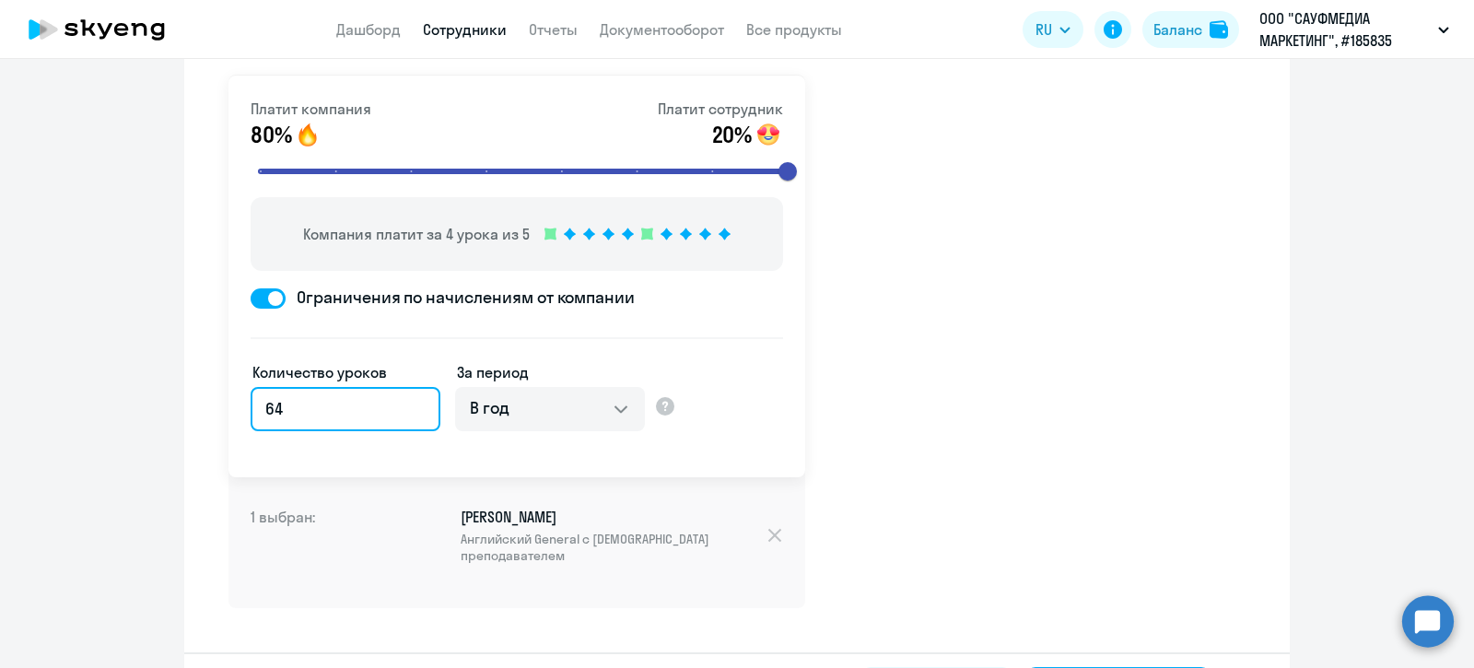
drag, startPoint x: 290, startPoint y: 409, endPoint x: 87, endPoint y: 430, distance: 203.7
click at [89, 401] on ng-component "Управление компенсациями Как это работает? Платит компания 80% Платит сотрудник…" at bounding box center [737, 346] width 1474 height 775
type input "27"
click at [850, 416] on div "Платит компания 80% Платит сотрудник 20% Компания платит за 4 урока из 5 Ограни…" at bounding box center [736, 388] width 1105 height 693
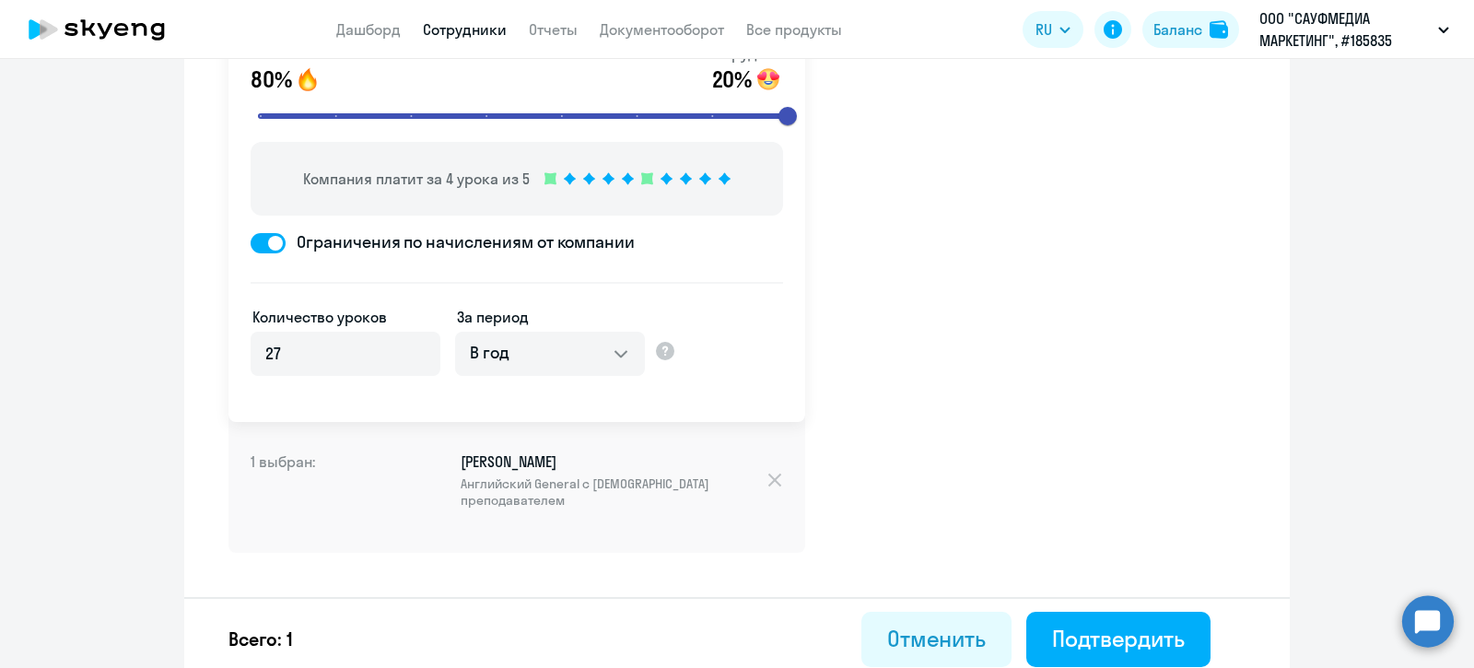
scroll to position [179, 0]
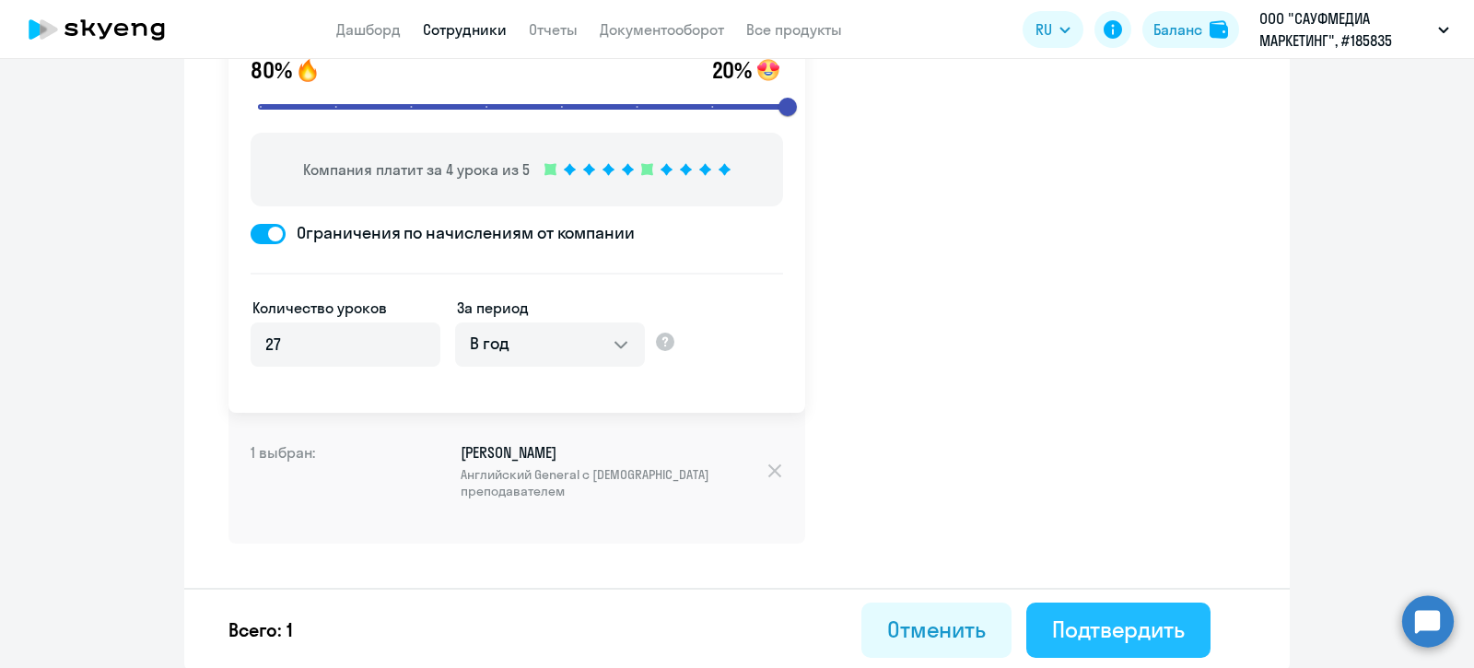
click at [1110, 652] on button "Подтвердить" at bounding box center [1118, 629] width 184 height 55
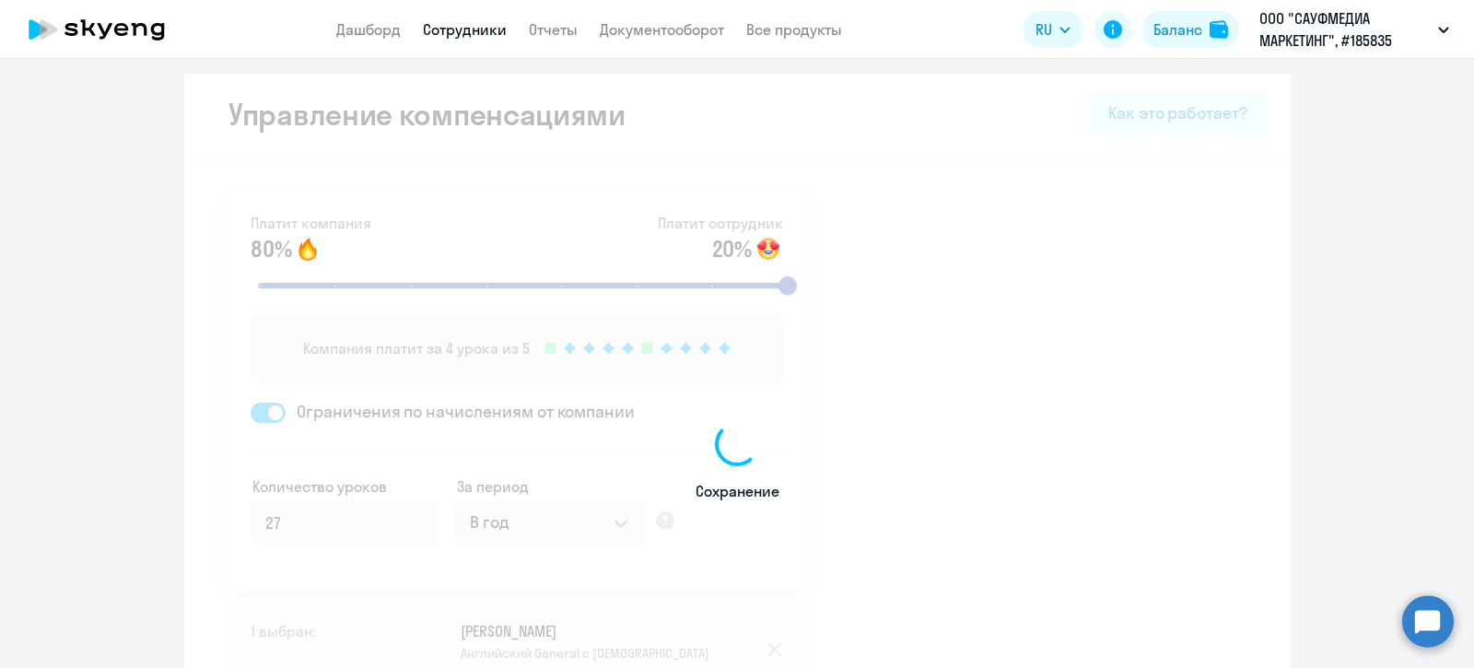
select select "30"
